Goal: Find specific page/section: Find specific page/section

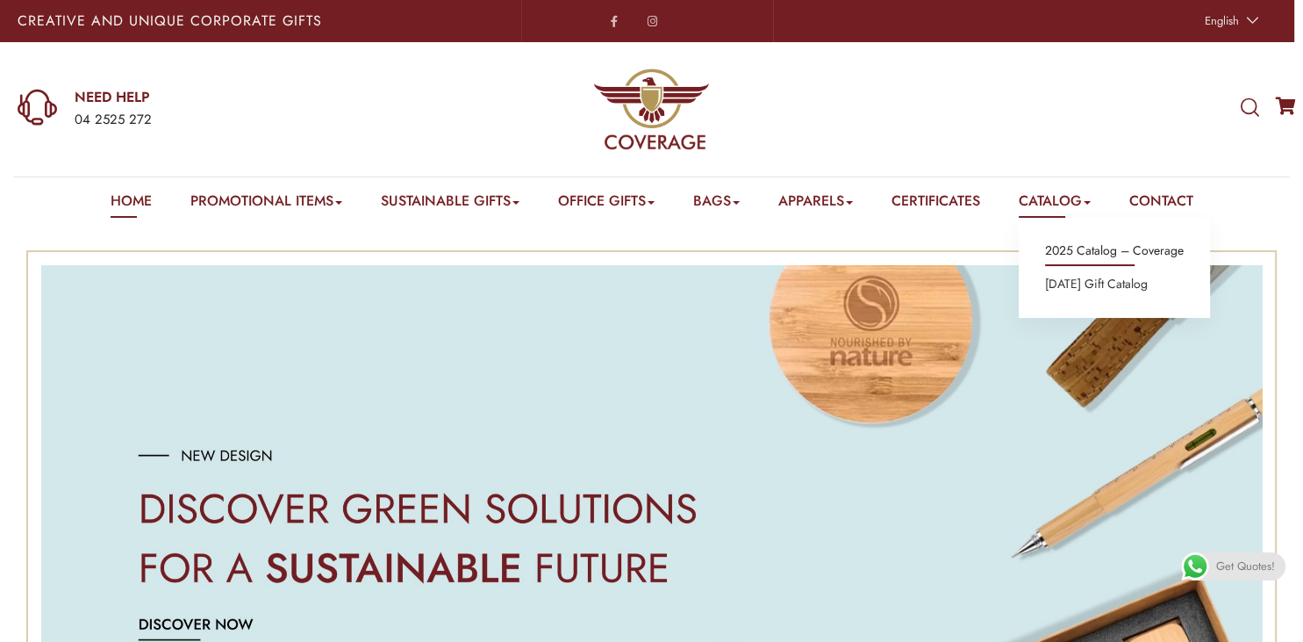
click at [1090, 254] on link "2025 Catalog – Coverage" at bounding box center [1114, 251] width 139 height 23
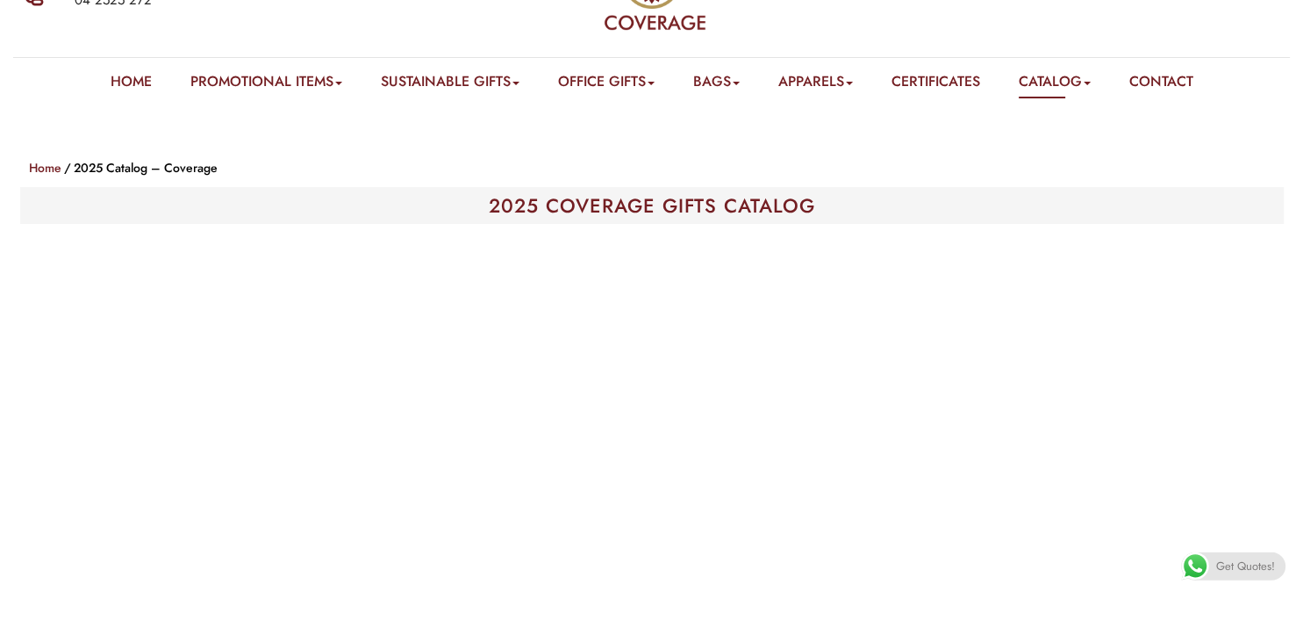
scroll to position [53, 0]
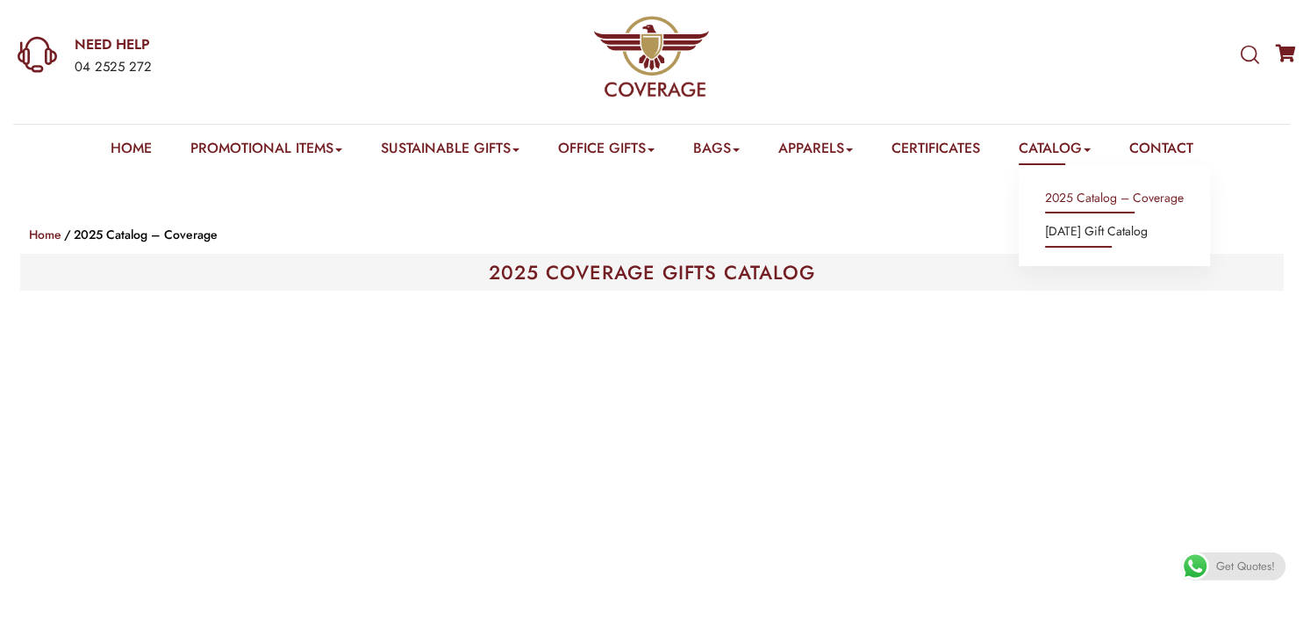
click at [1086, 227] on link "[DATE] Gift Catalog" at bounding box center [1096, 231] width 103 height 23
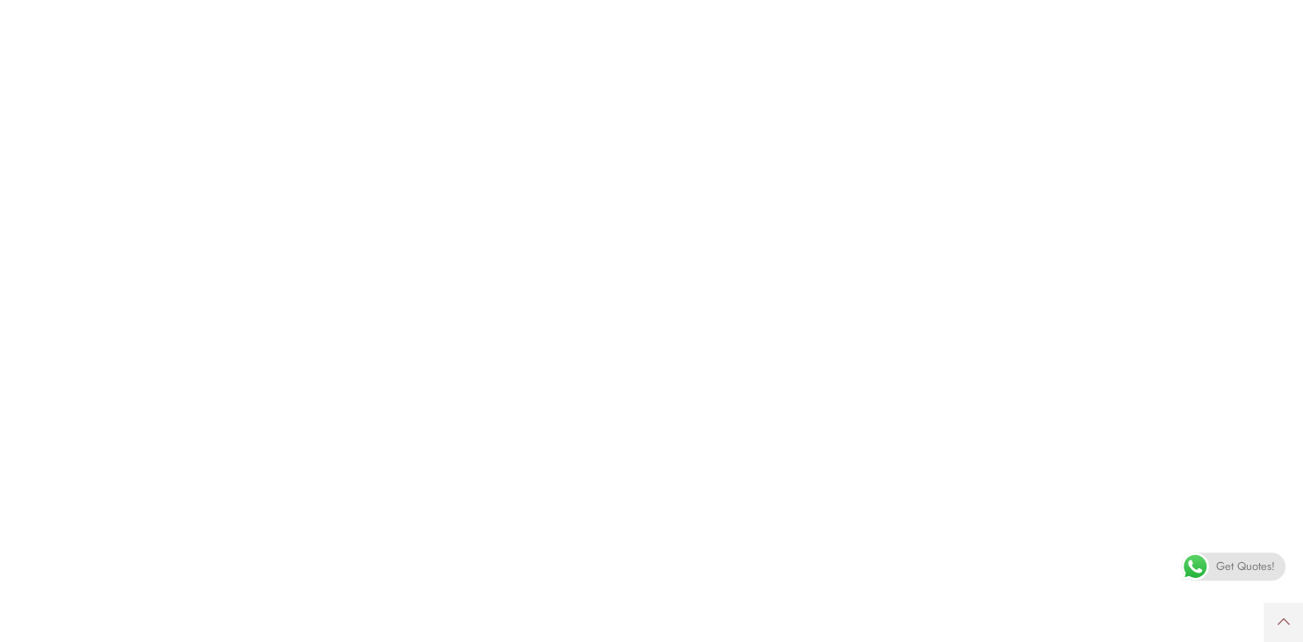
scroll to position [499, 0]
